Goal: Task Accomplishment & Management: Manage account settings

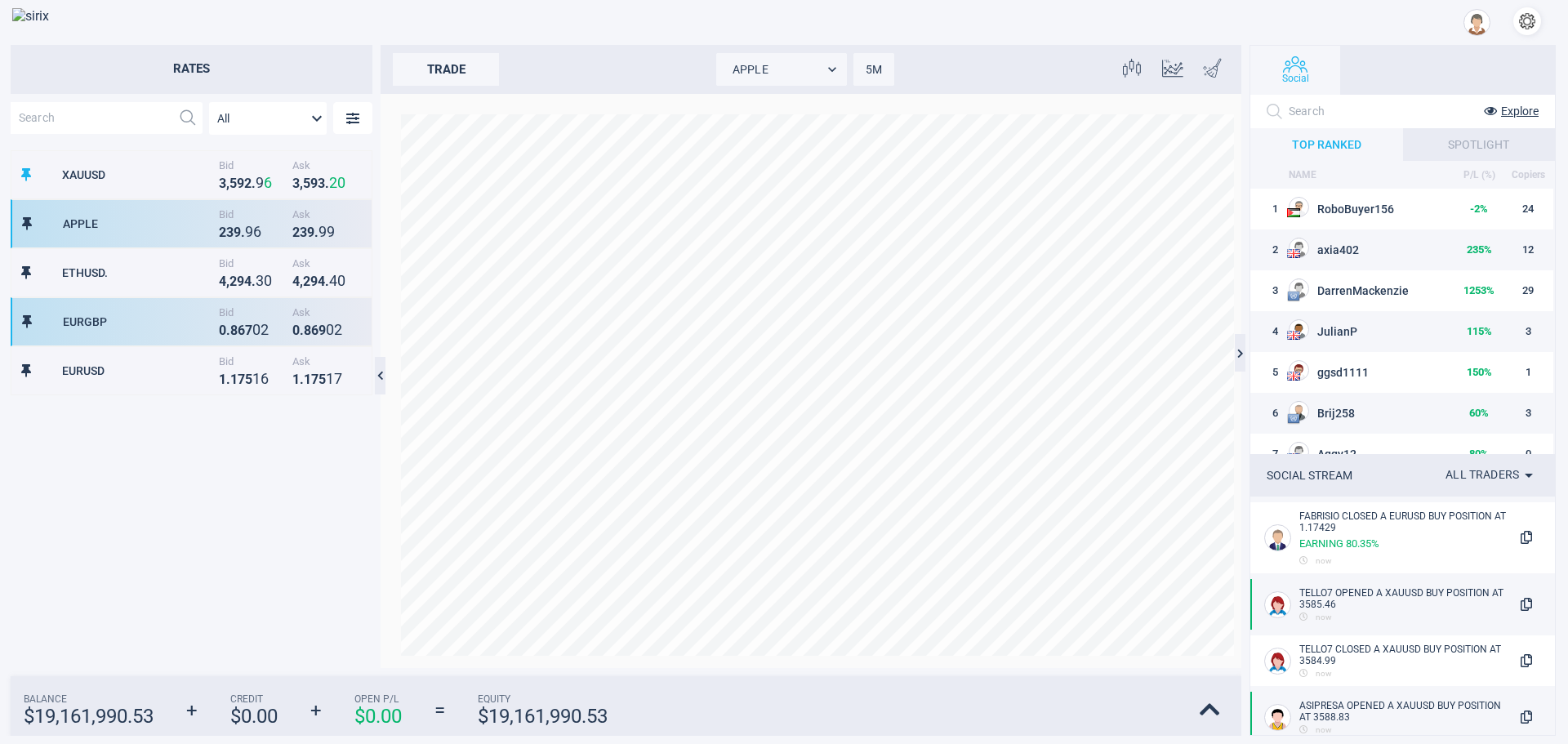
scroll to position [503, 347]
click at [207, 307] on div "EURGBP Bid 0 . 8 6 7 0 2 Ask 0 . 8 6 9 0 2" at bounding box center [191, 321] width 362 height 49
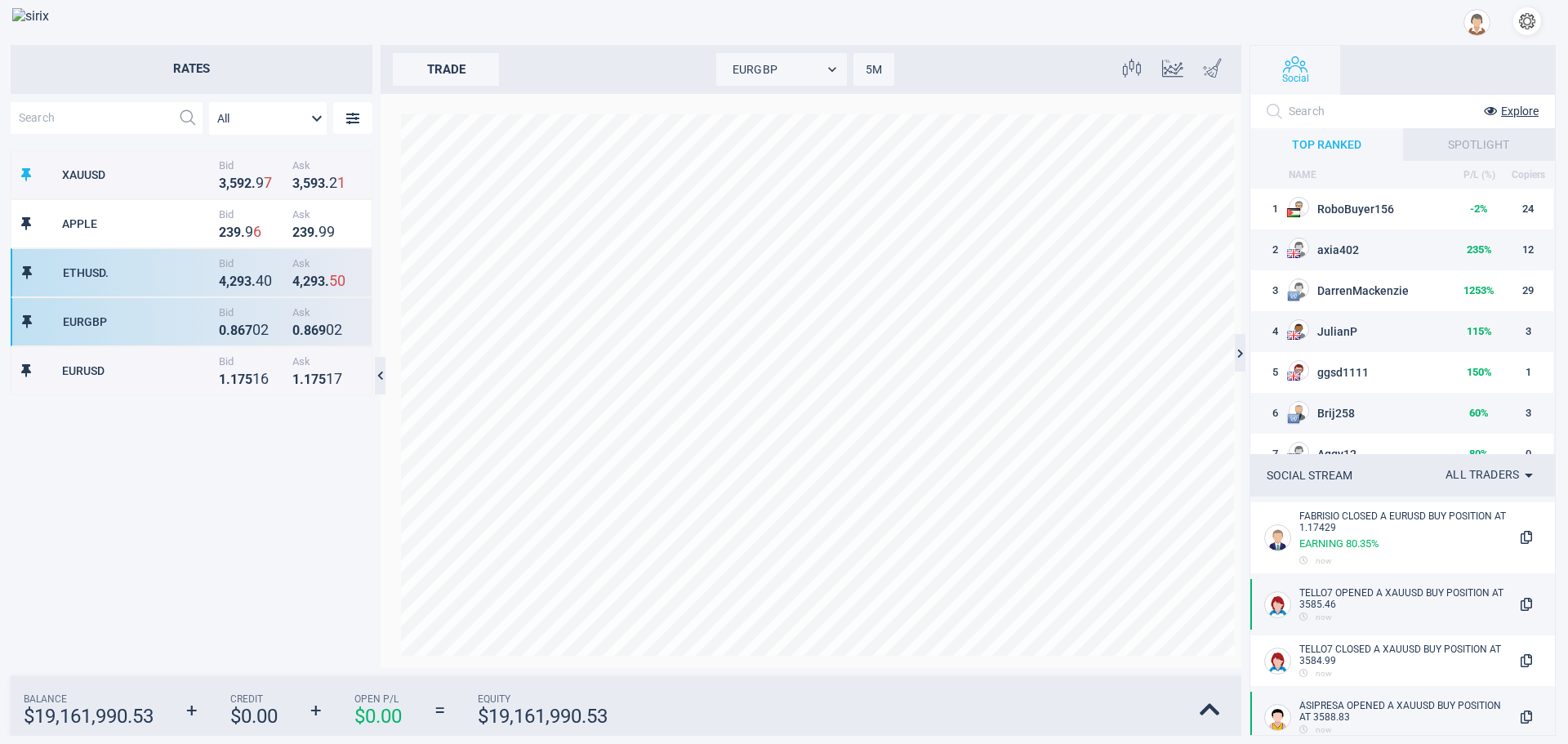
click at [143, 271] on div "ETHUSD." at bounding box center [139, 273] width 152 height 13
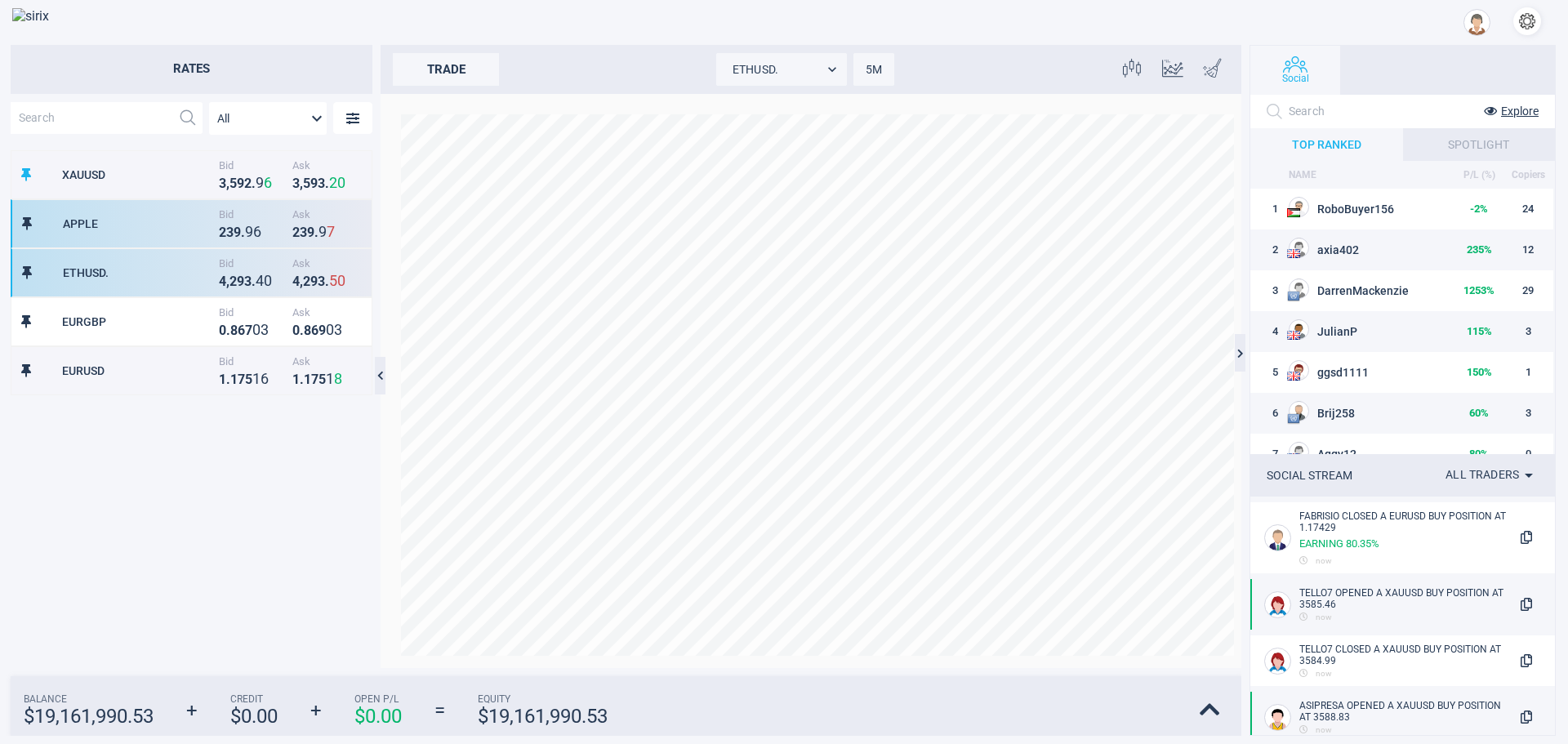
click at [136, 228] on div "APPLE" at bounding box center [139, 224] width 152 height 13
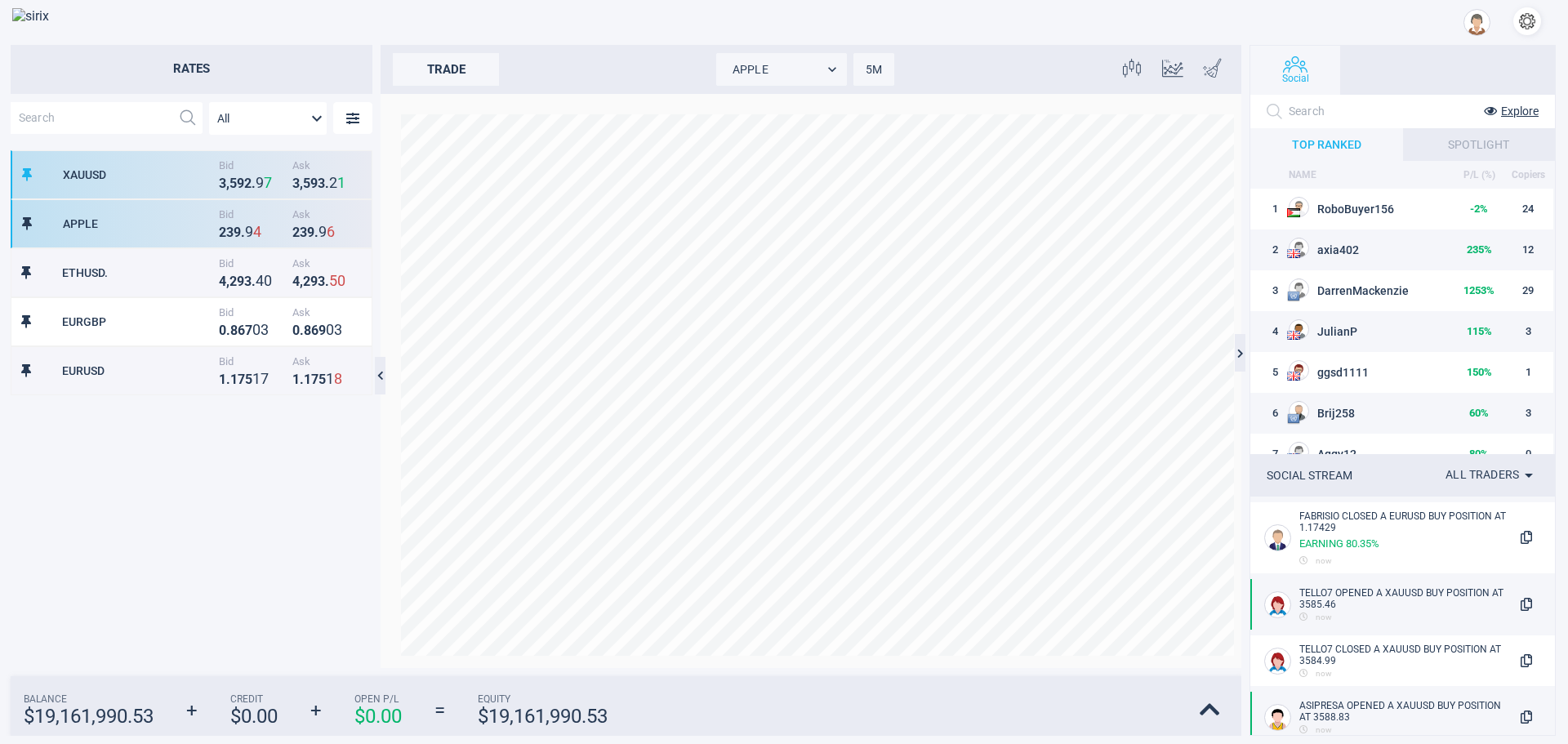
click at [130, 178] on div "XAUUSD" at bounding box center [139, 175] width 152 height 13
click at [141, 226] on div "APPLE" at bounding box center [139, 224] width 152 height 13
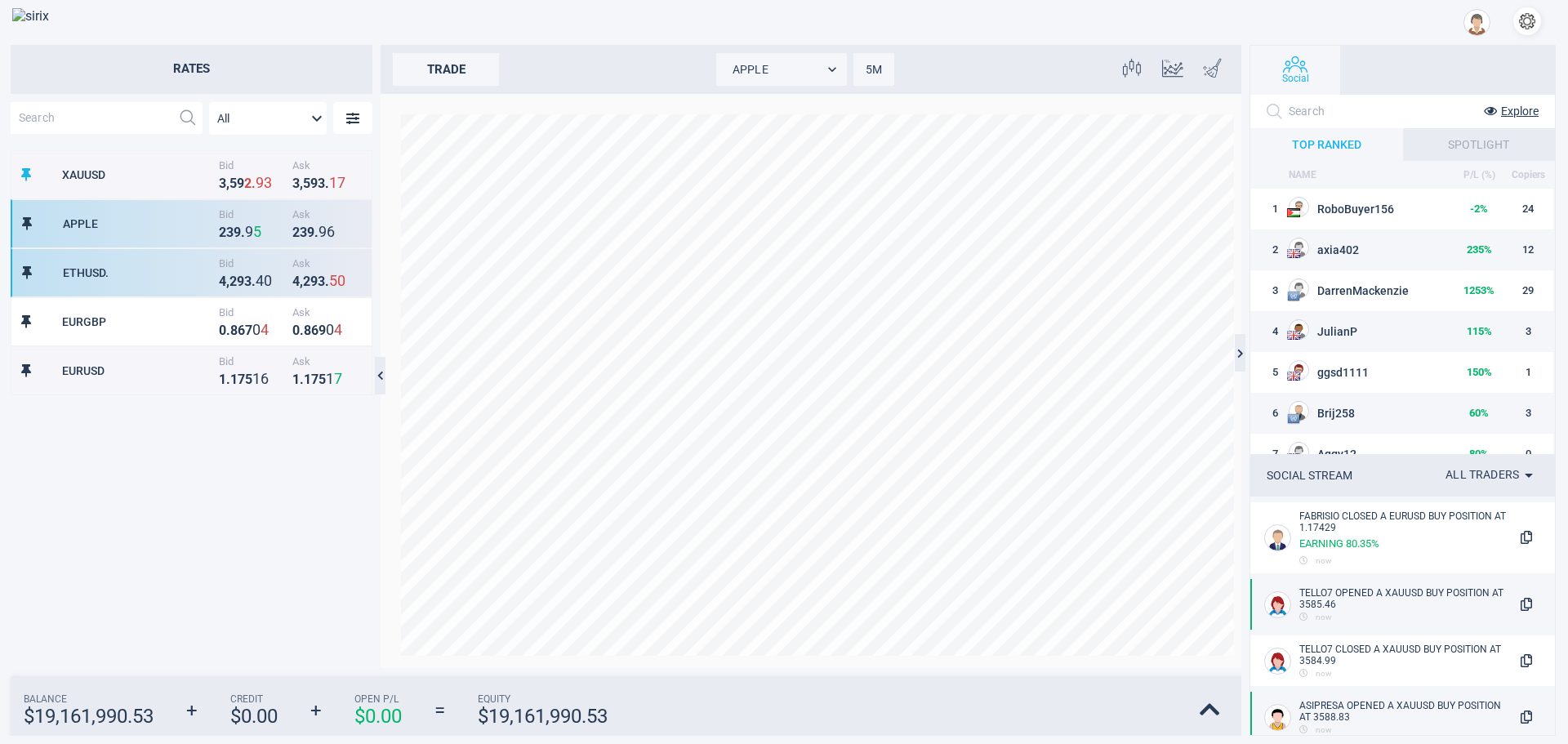
click at [151, 292] on div "ETHUSD. Bid 4 , 2 9 3 . 4 0 Ask 4 , 2 9 3 . 5 0" at bounding box center [191, 272] width 362 height 49
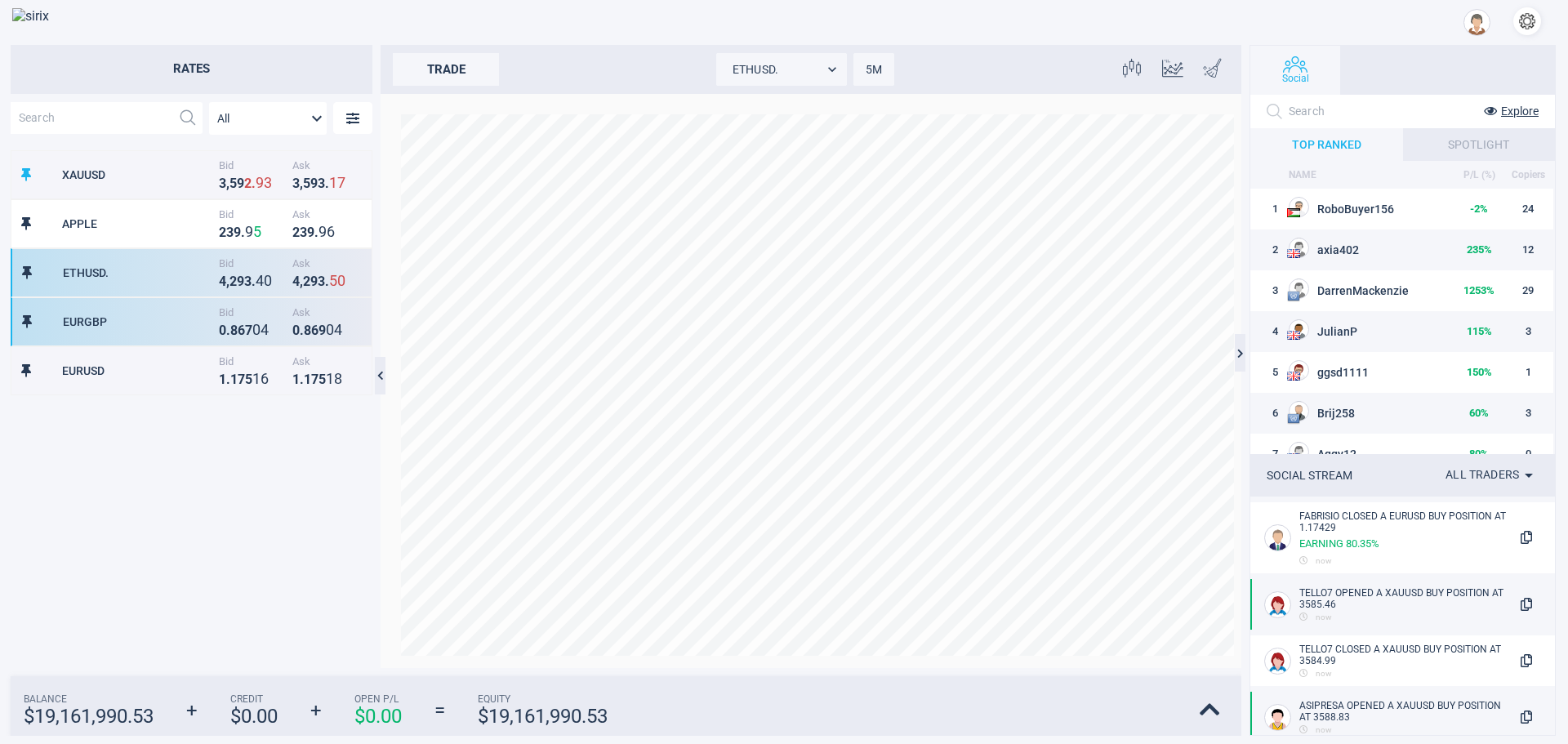
click at [148, 346] on div "EURGBP Bid 0 . 8 6 7 0 4 Ask 0 . 8 6 9 0 4" at bounding box center [191, 321] width 362 height 49
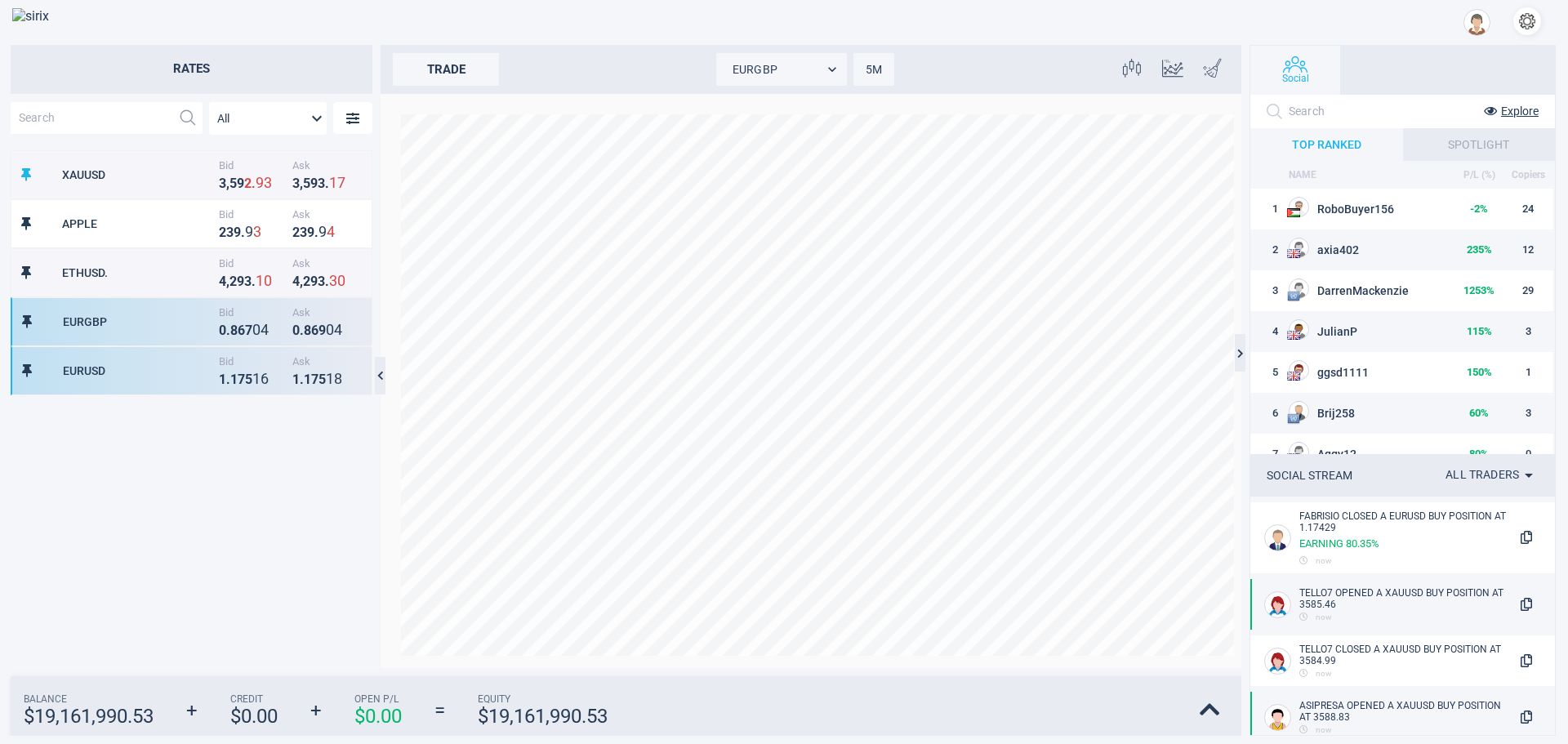
click at [151, 390] on div "EURUSD Bid 1 . 1 7 5 1 6 Ask 1 . 1 7 5 1 8" at bounding box center [191, 371] width 362 height 49
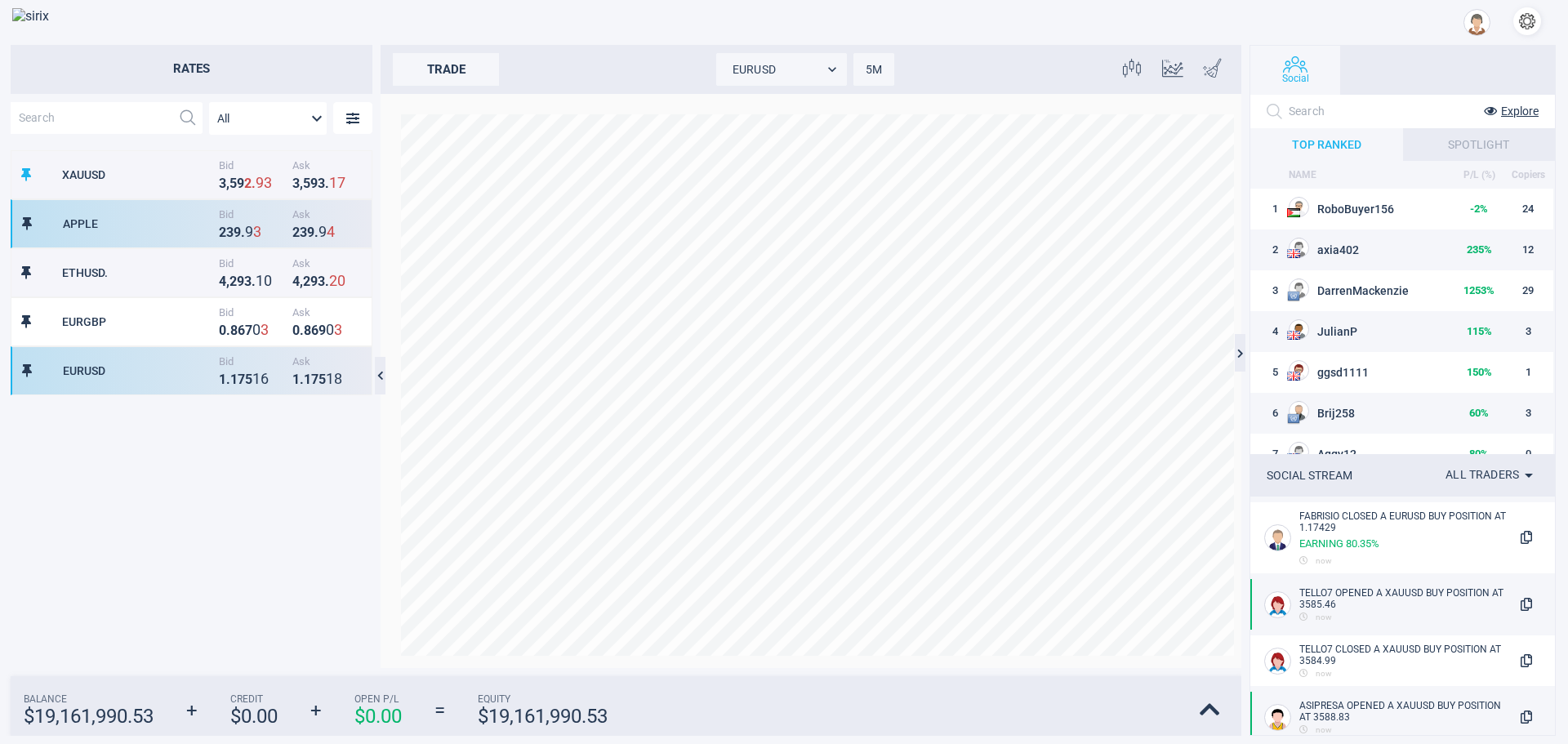
click at [166, 225] on div "APPLE" at bounding box center [139, 224] width 152 height 13
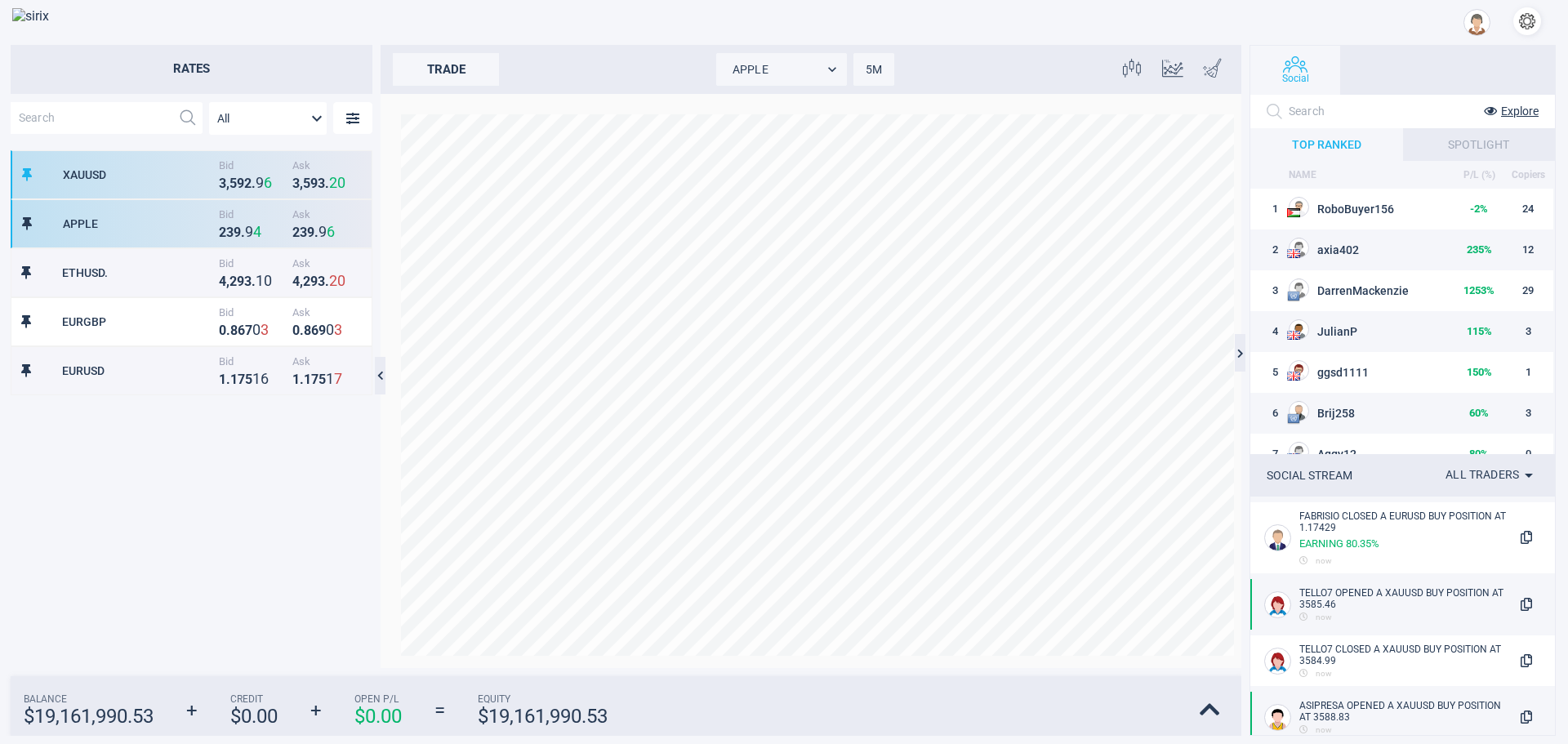
click at [219, 191] on div "3 , 5 9 2 . 9 6" at bounding box center [252, 183] width 65 height 17
type input "XAUUSD"
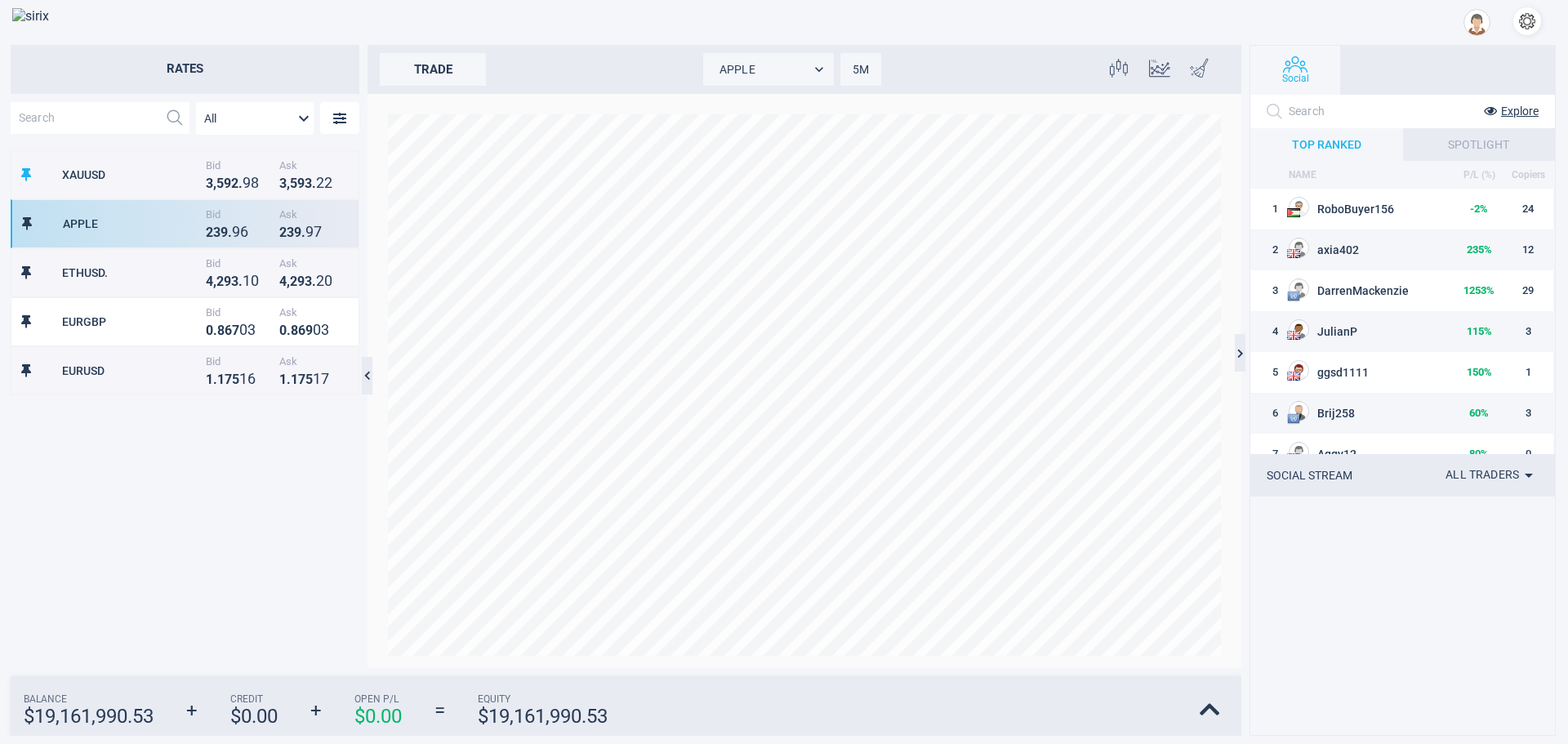
scroll to position [503, 347]
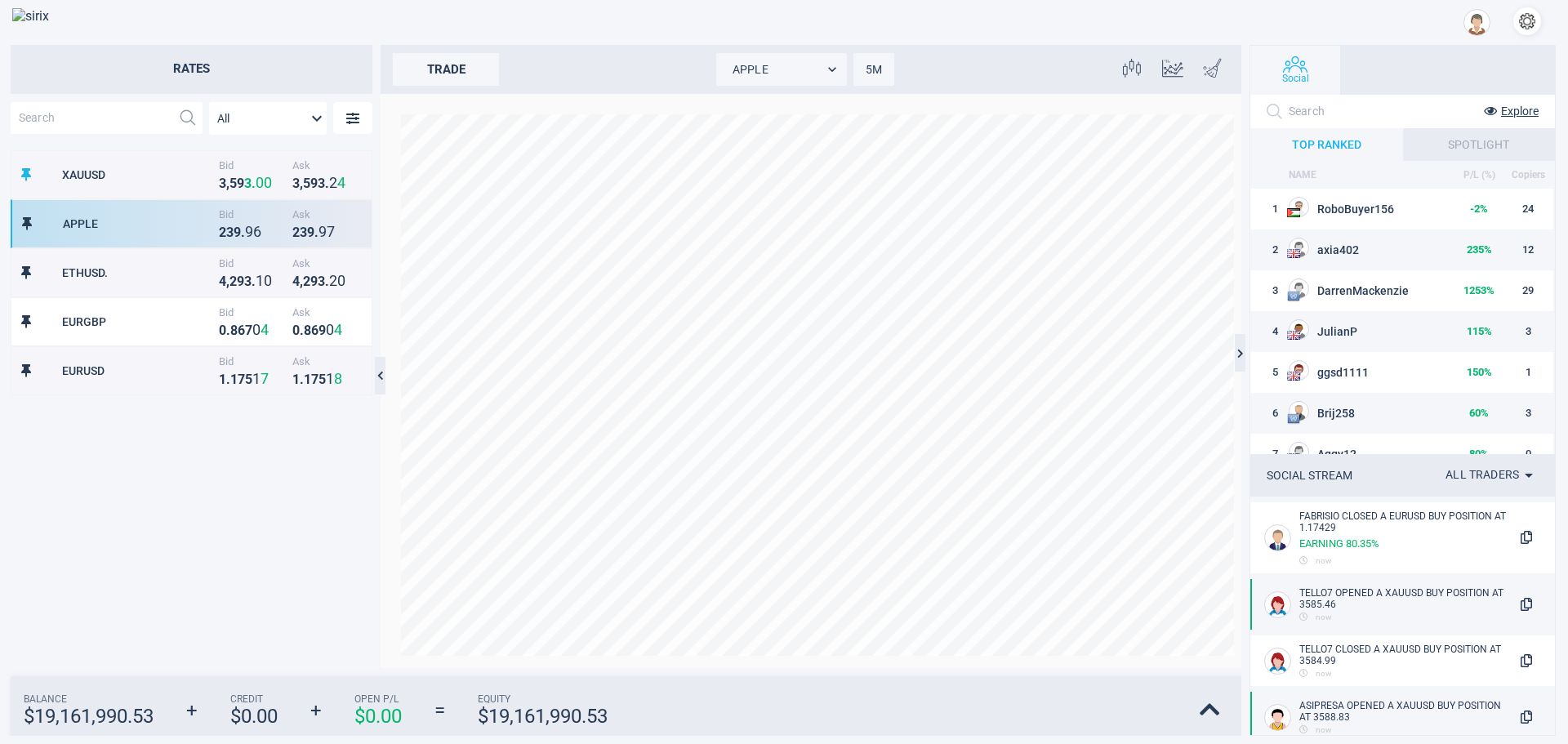
click at [257, 246] on div "APPLE Bid 2 3 9 . 9 6 Ask 2 3 9 . 9 7" at bounding box center [191, 223] width 362 height 49
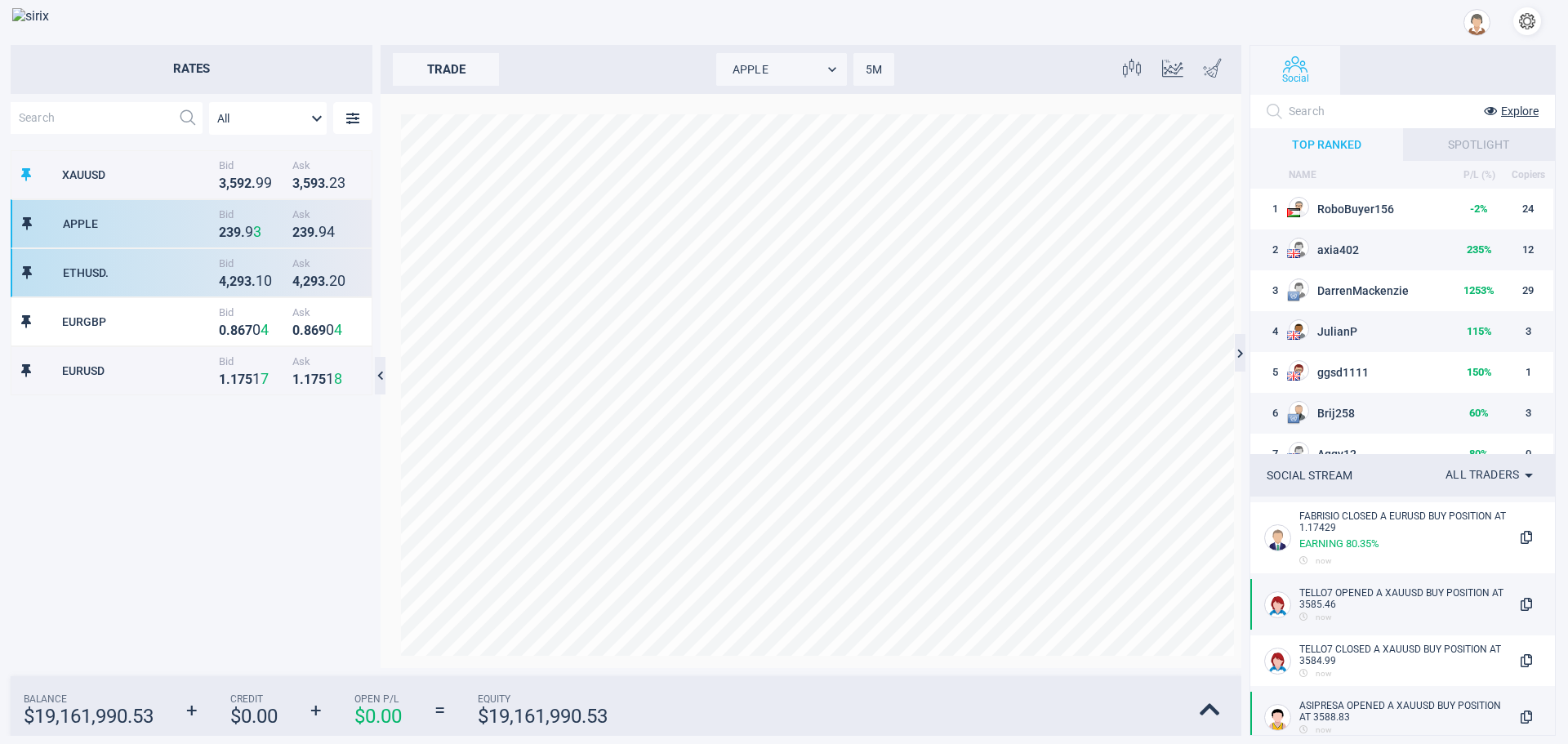
click at [258, 290] on div "ETHUSD. Bid 4 , 2 9 3 . 1 0 Ask 4 , 2 9 3 . 2 0" at bounding box center [191, 272] width 362 height 49
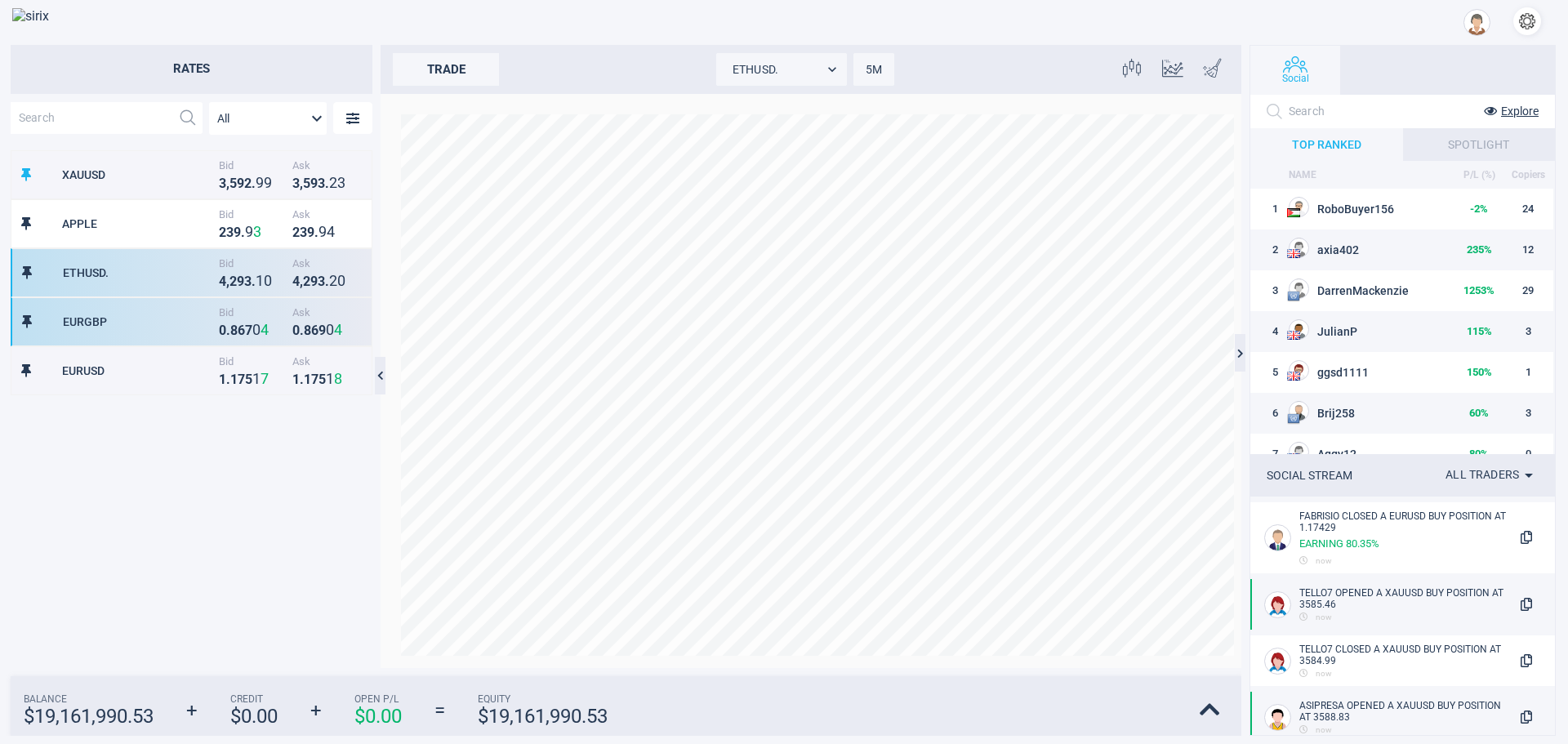
click at [248, 337] on div "0 . 8 6 7 0 4" at bounding box center [252, 329] width 65 height 17
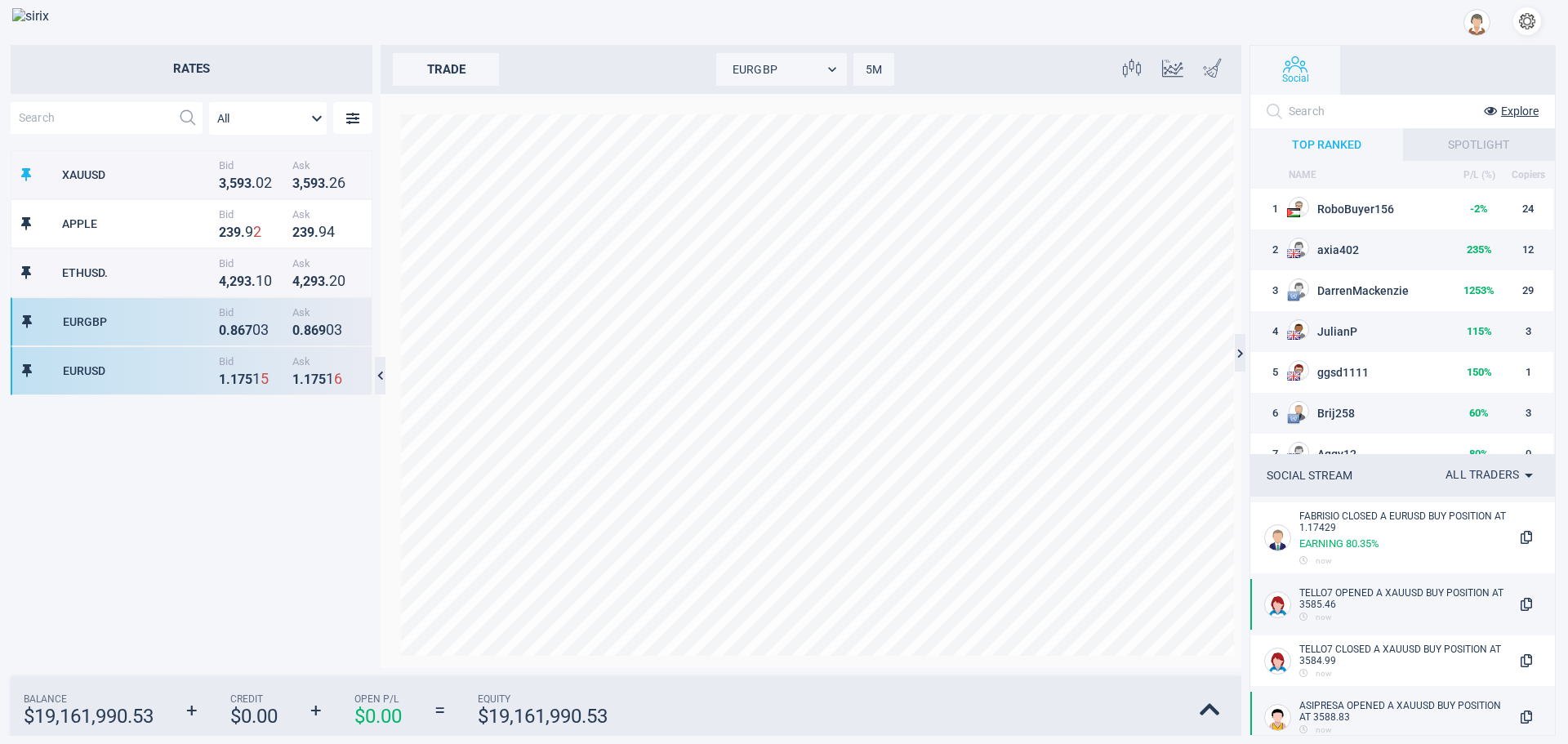
click at [258, 380] on strong "1" at bounding box center [257, 378] width 9 height 17
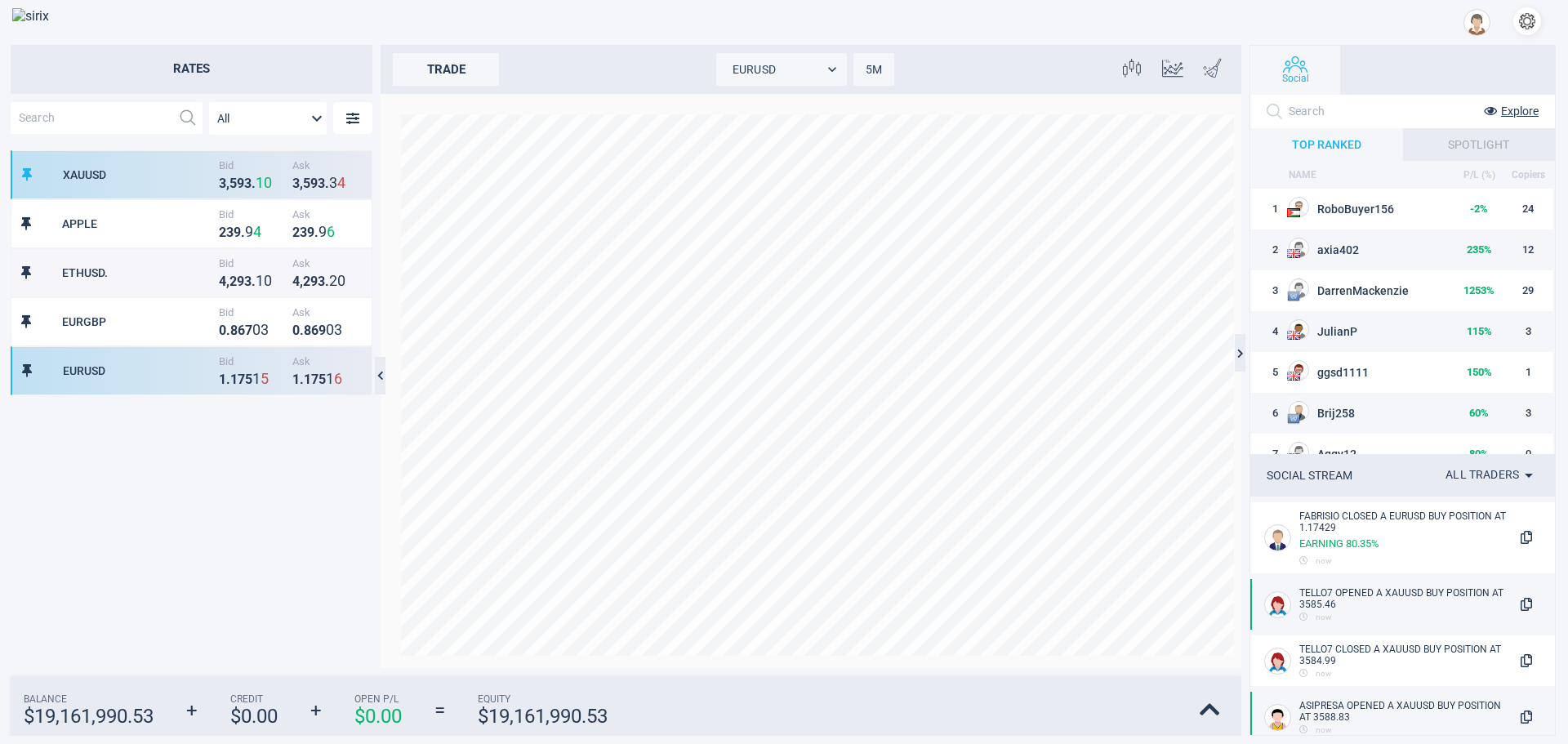
click at [257, 181] on strong "1" at bounding box center [259, 183] width 9 height 17
type input "XAUUSD"
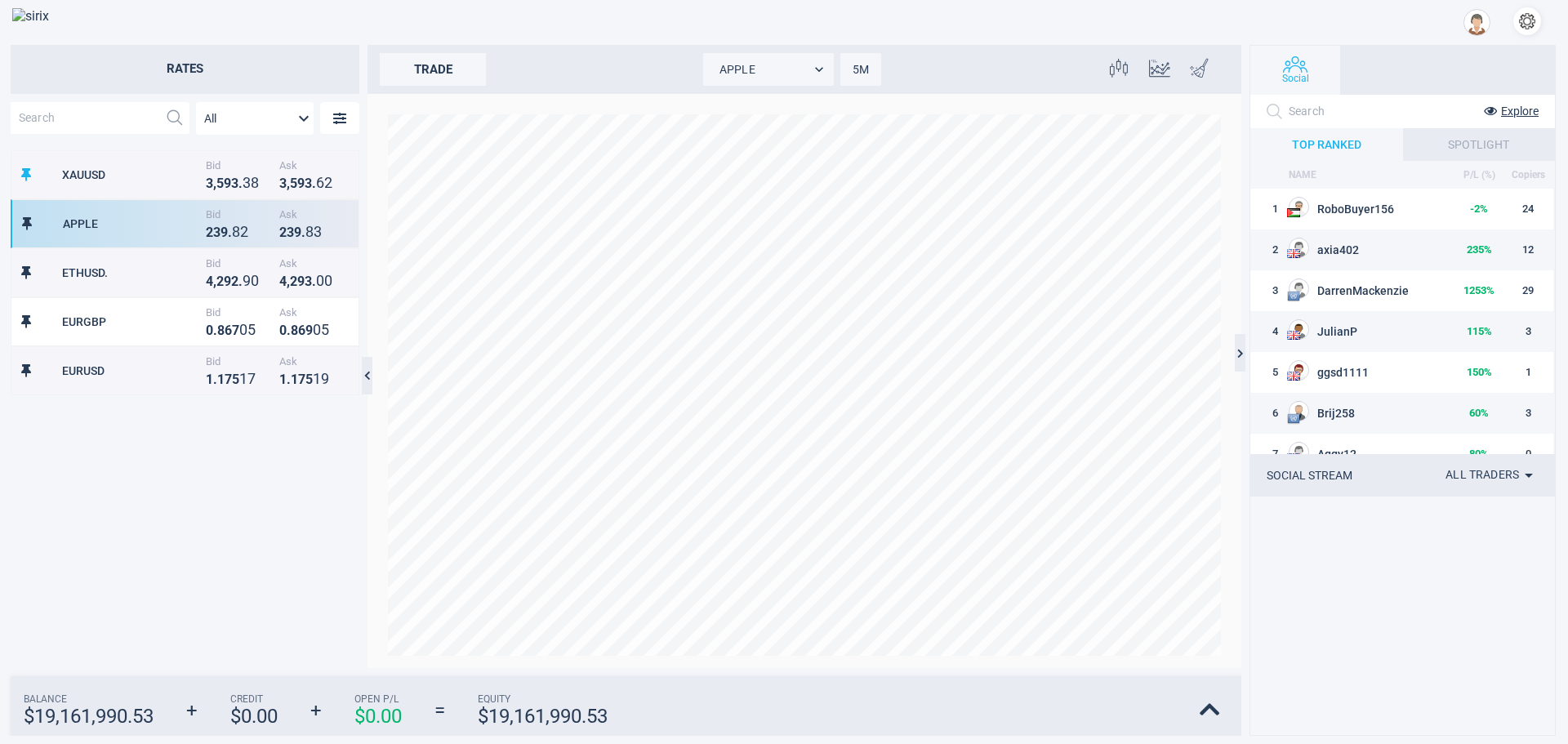
scroll to position [503, 347]
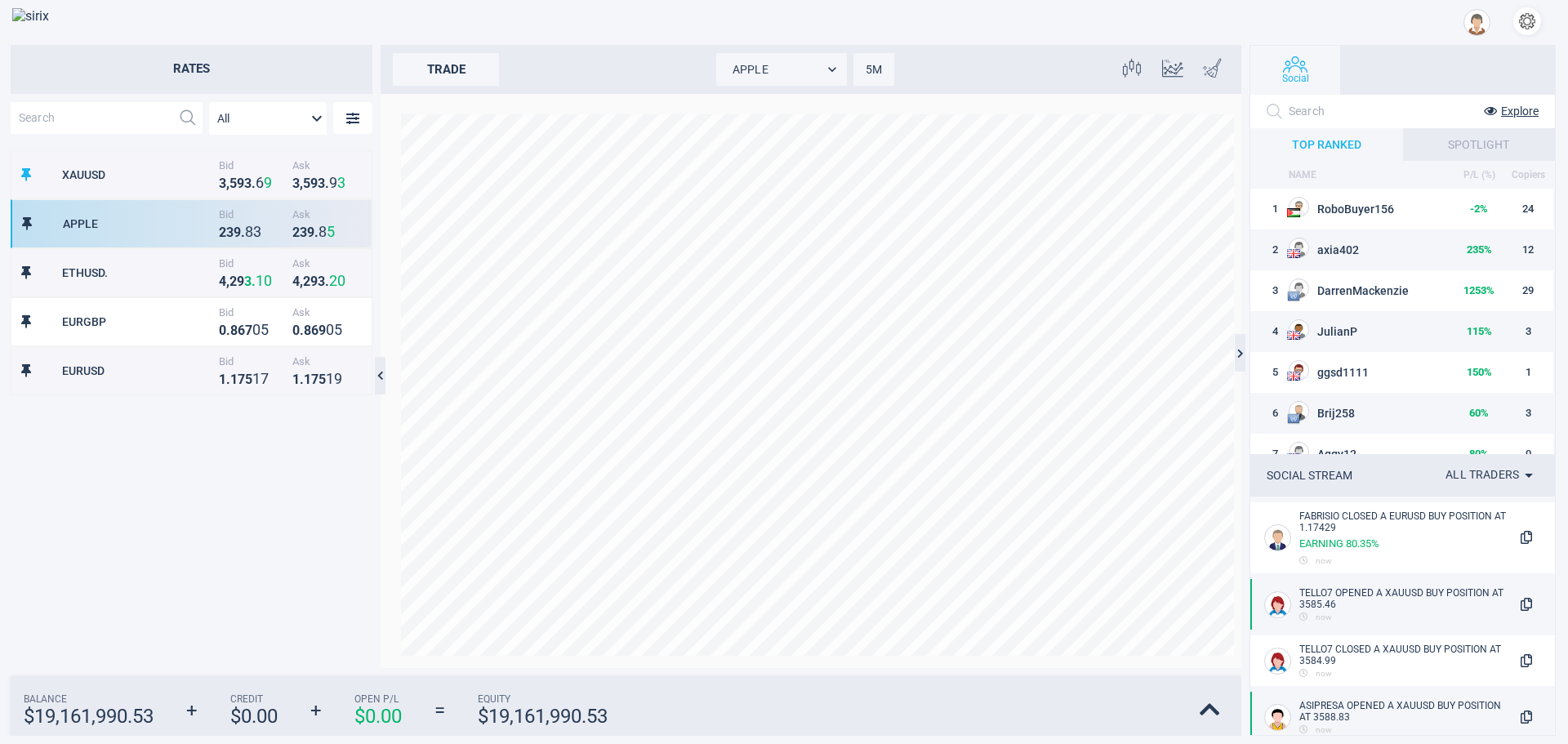
click at [1534, 21] on button "button" at bounding box center [1526, 21] width 28 height 28
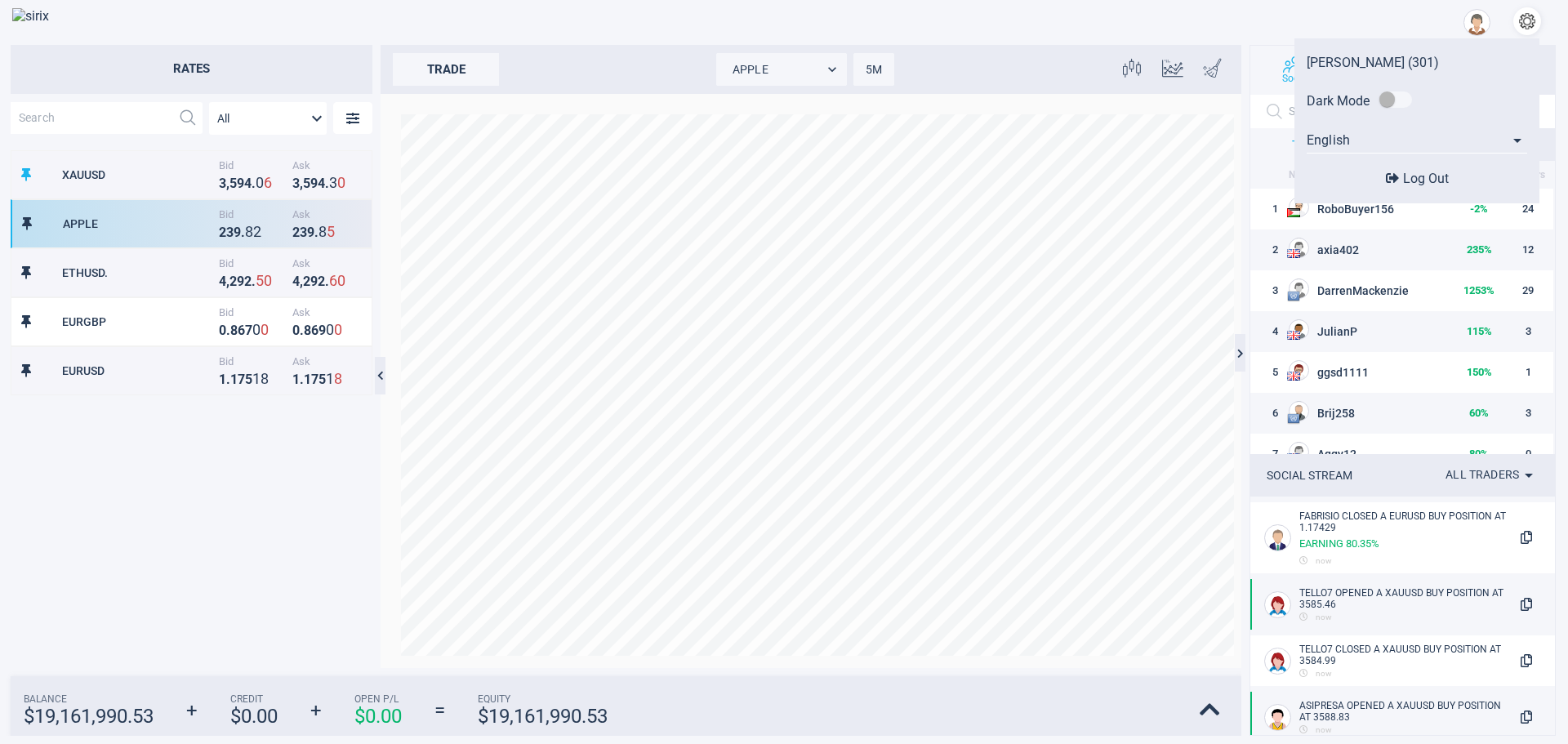
click at [1401, 176] on button "Log Out" at bounding box center [1417, 178] width 73 height 17
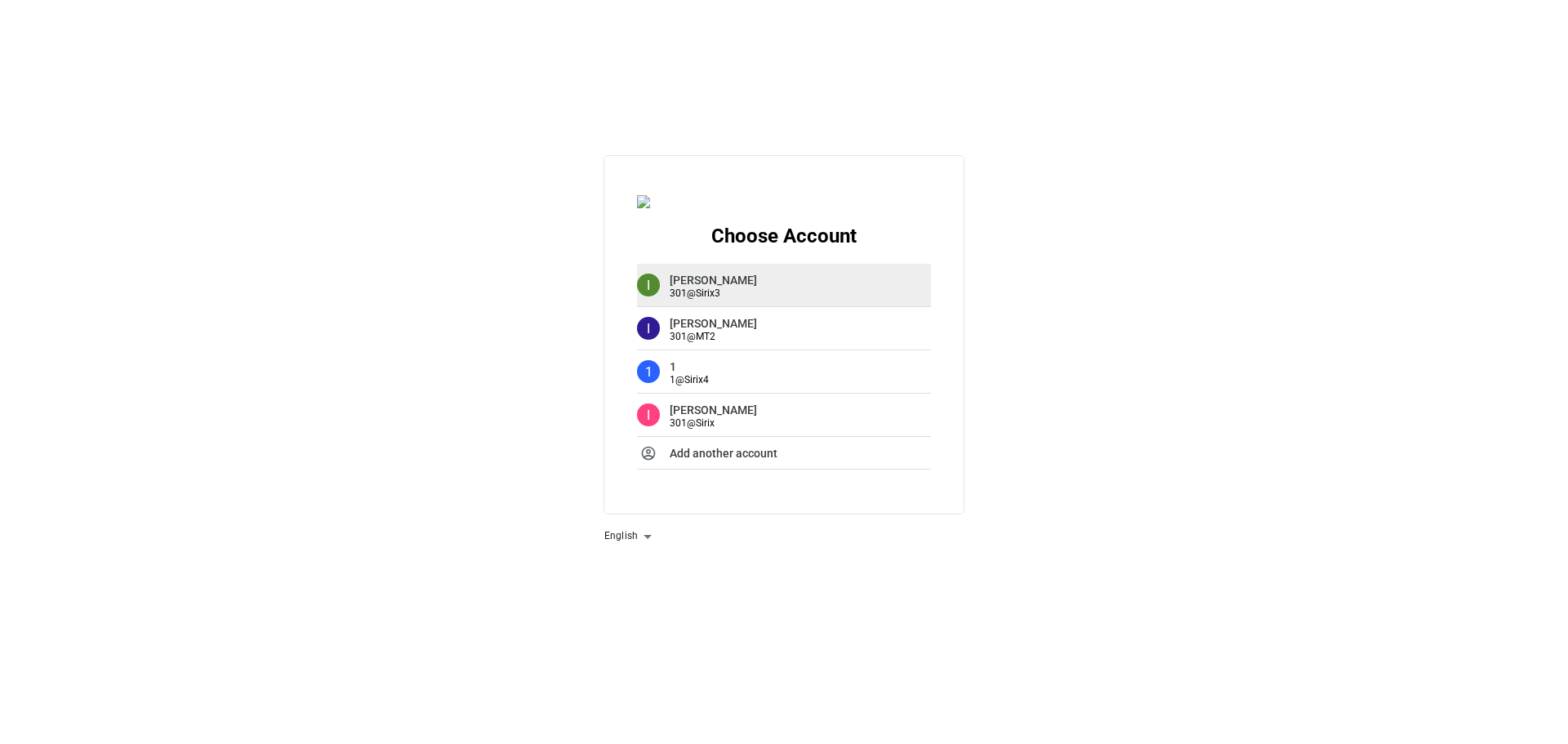
click at [747, 295] on div "I Idan Kutas 301 @ Sirix3" at bounding box center [783, 284] width 359 height 43
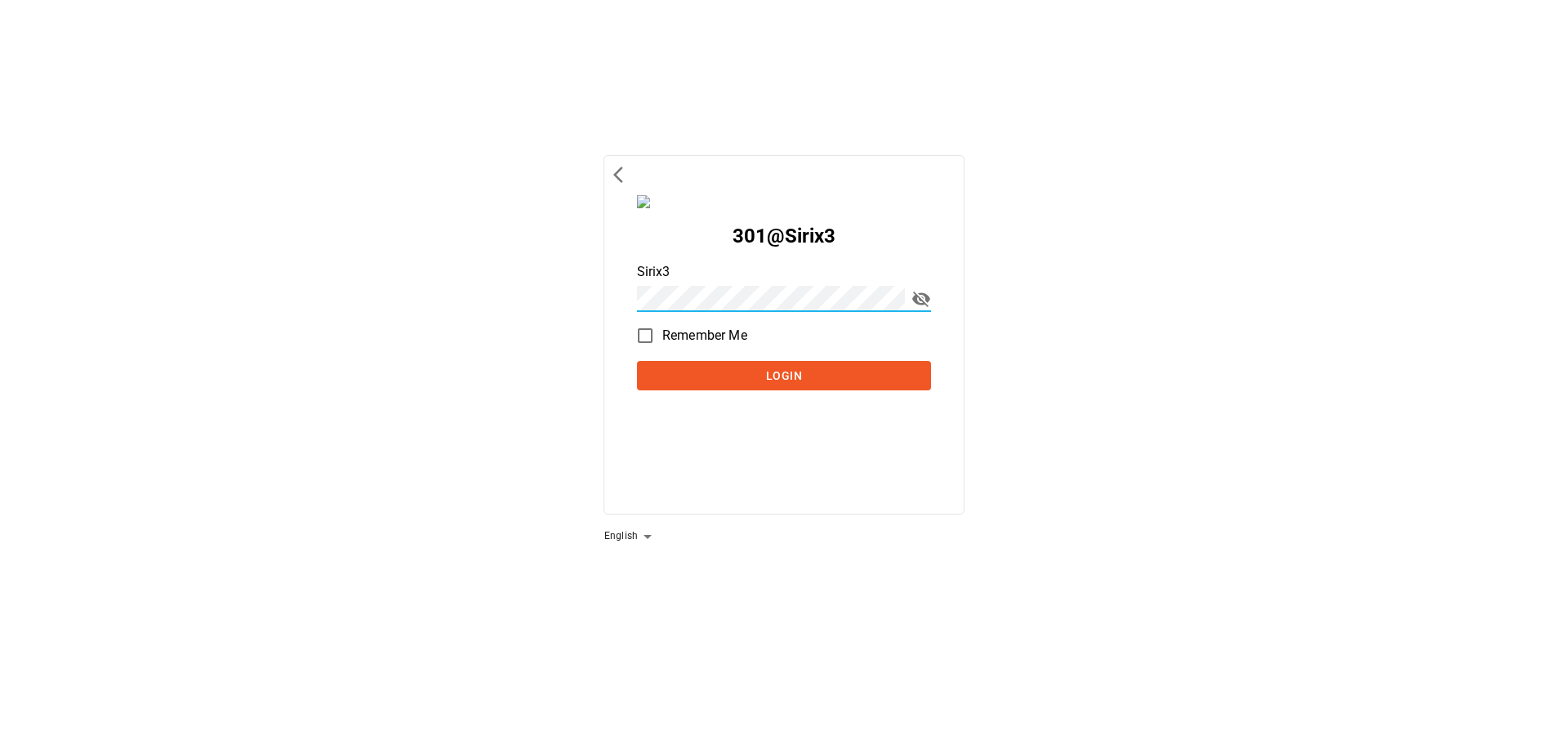
click at [637, 361] on button "Login" at bounding box center [783, 376] width 294 height 31
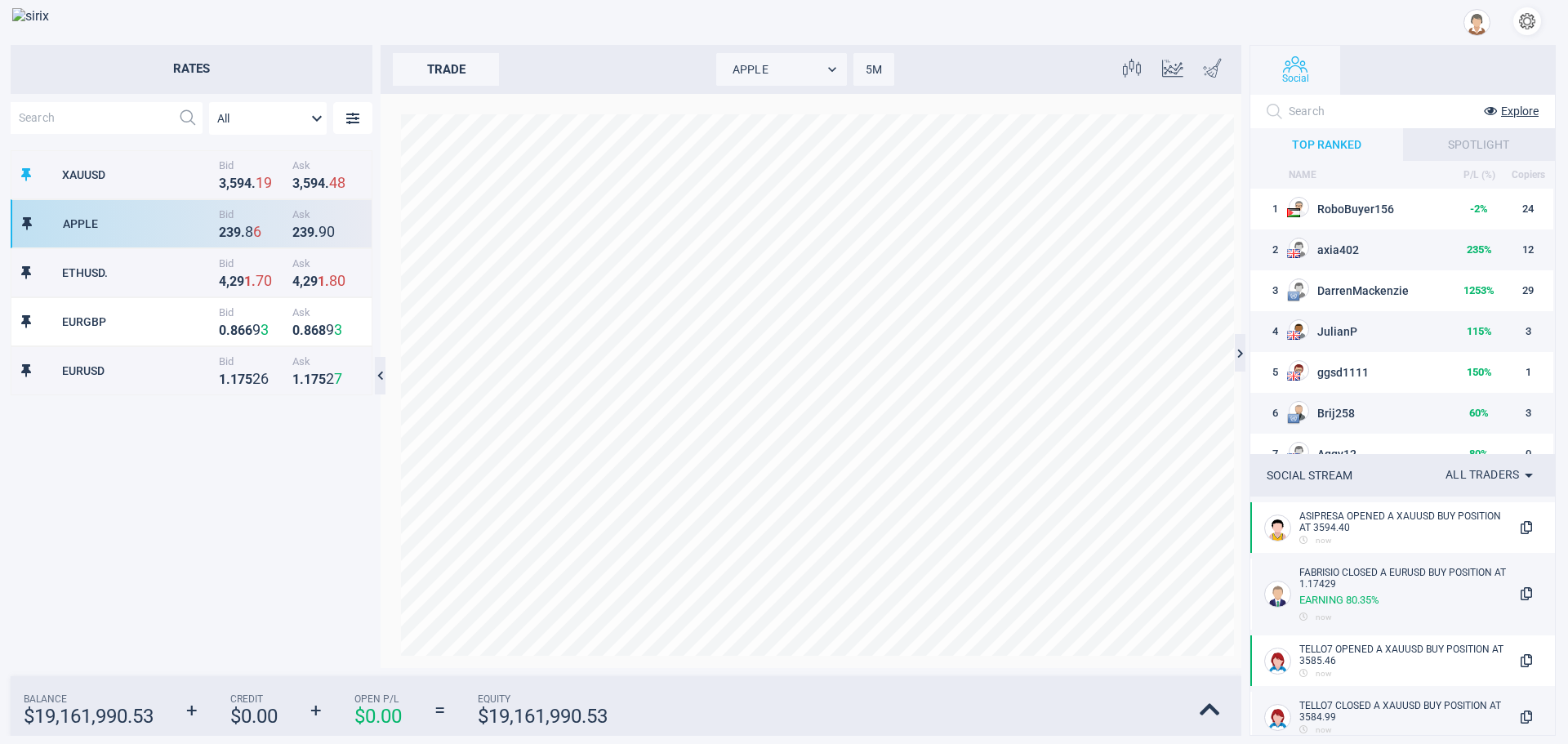
click at [1522, 28] on button "button" at bounding box center [1526, 21] width 28 height 28
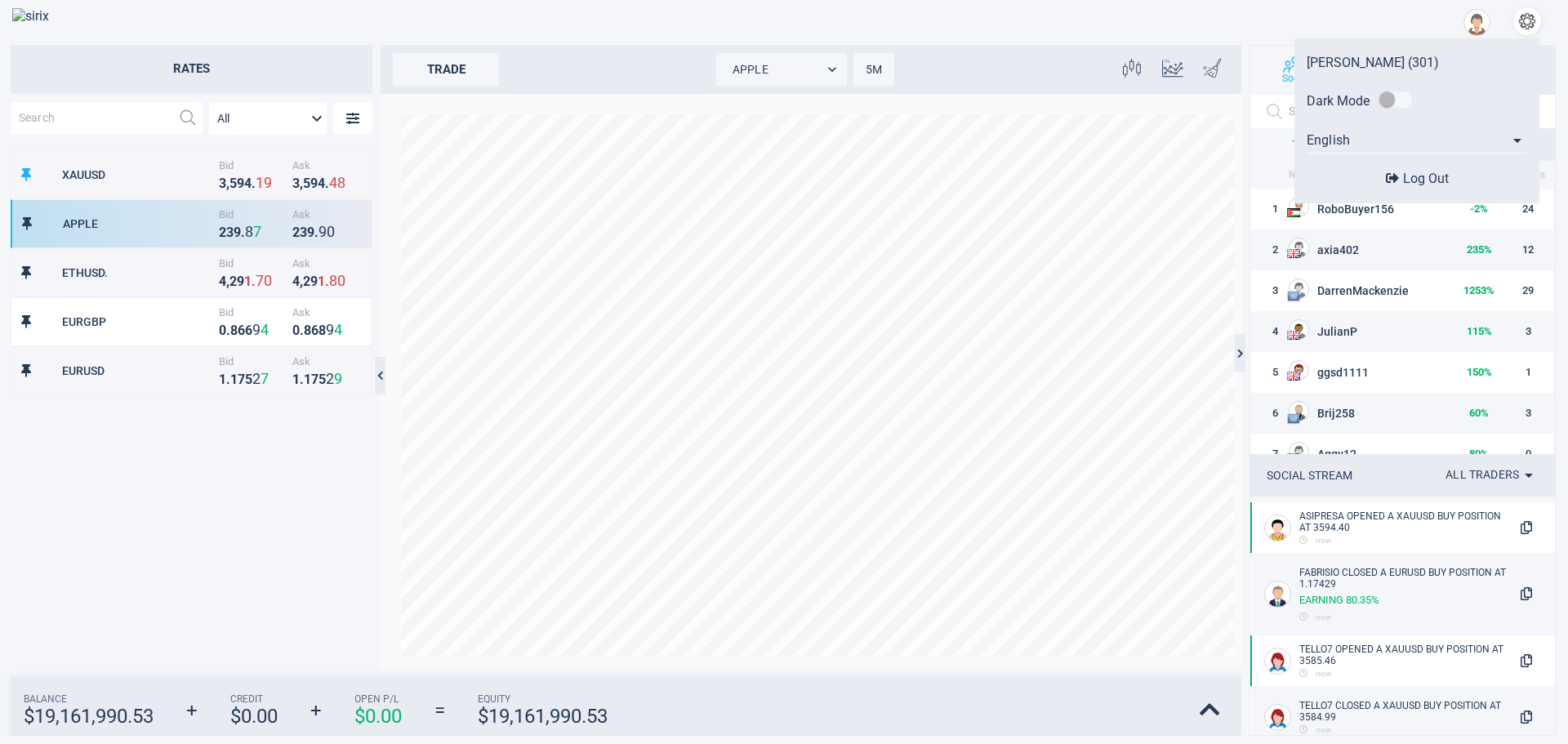
click at [1407, 179] on span "Log Out" at bounding box center [1425, 178] width 46 height 15
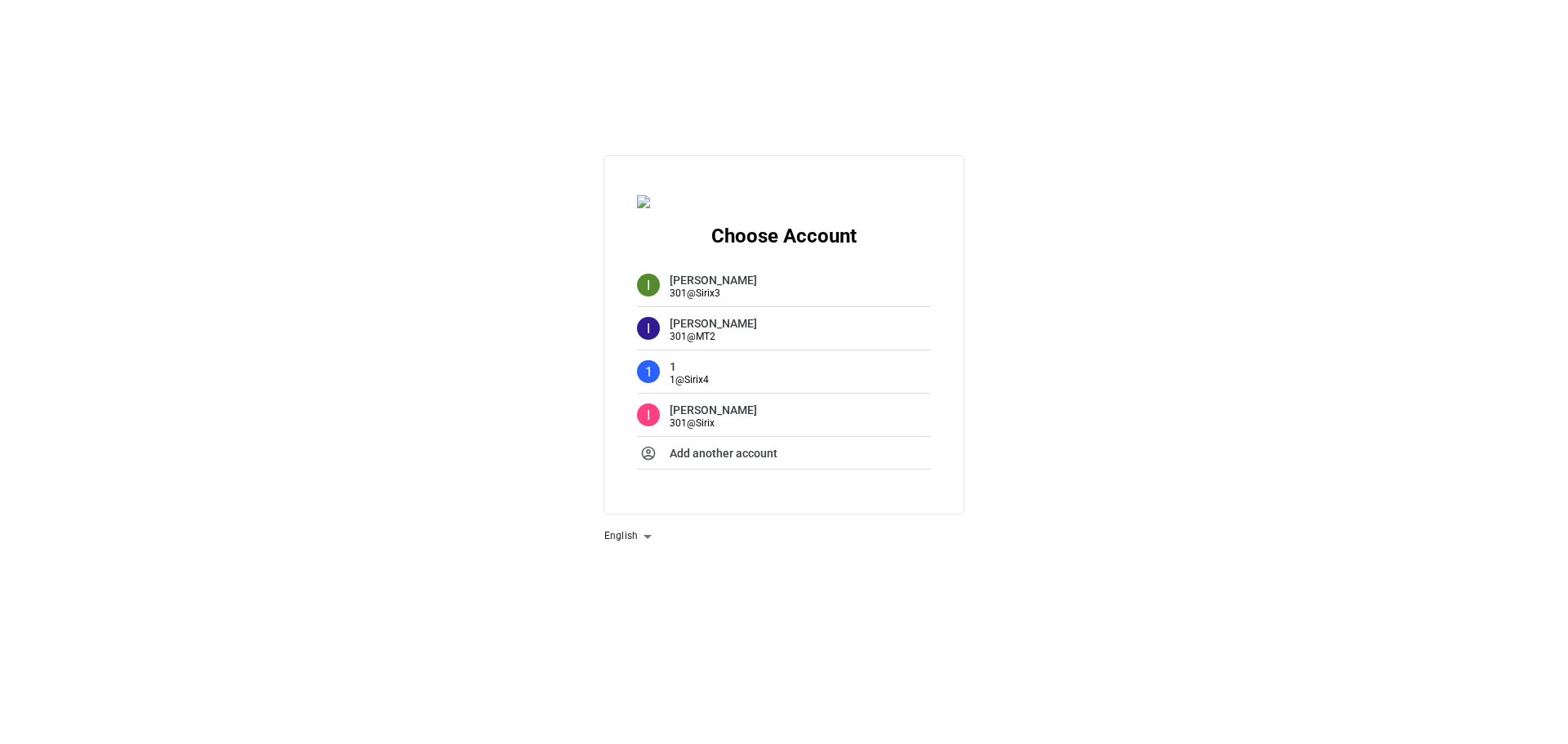
click at [1197, 213] on div "Choose Account I Idan Kutas 301 @ Sirix3 I Idan Kutas 301 @ MT2 1 1 1 @ Sirix4 …" at bounding box center [784, 372] width 1568 height 744
